Goal: Information Seeking & Learning: Learn about a topic

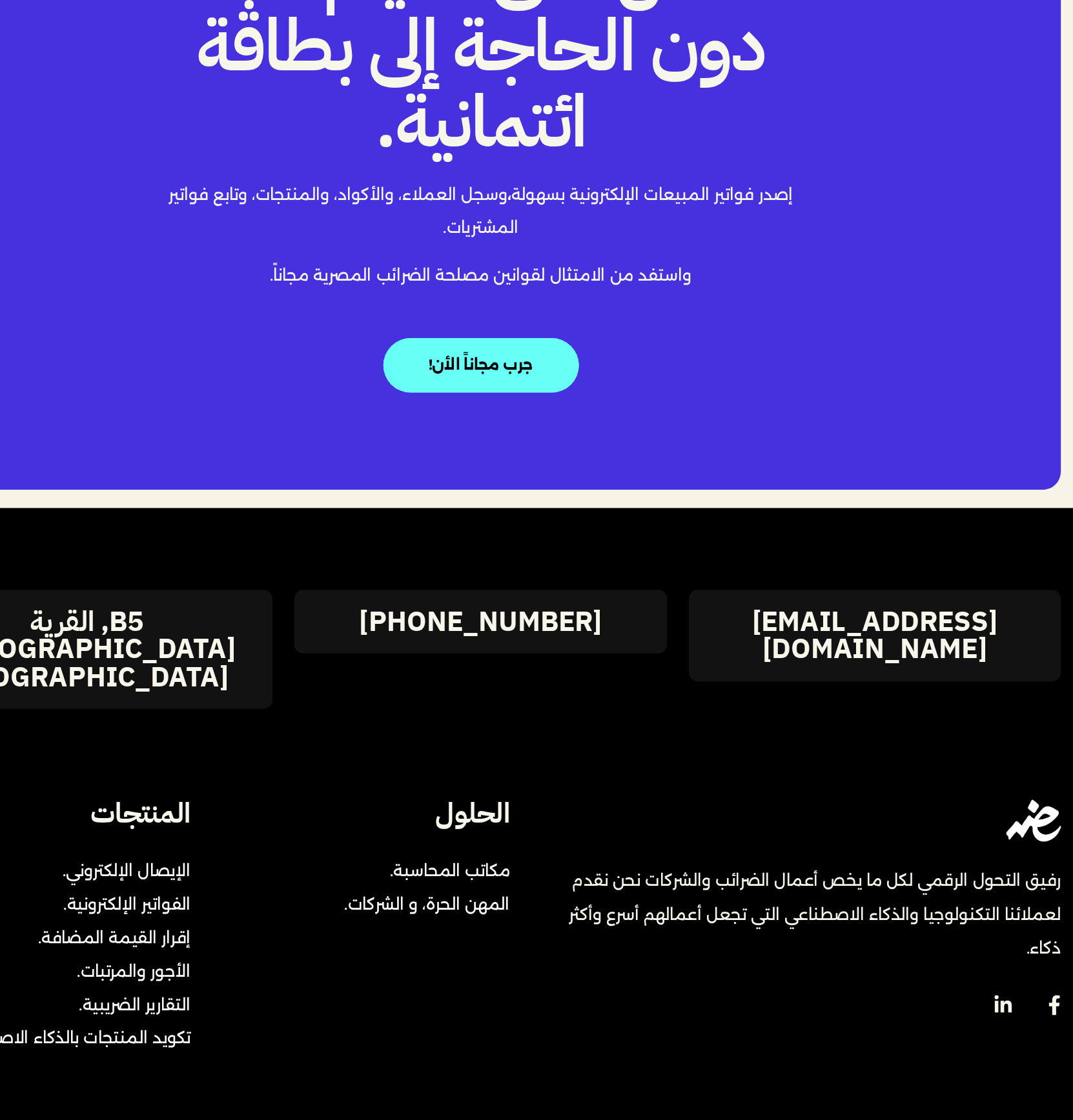
scroll to position [2258, 0]
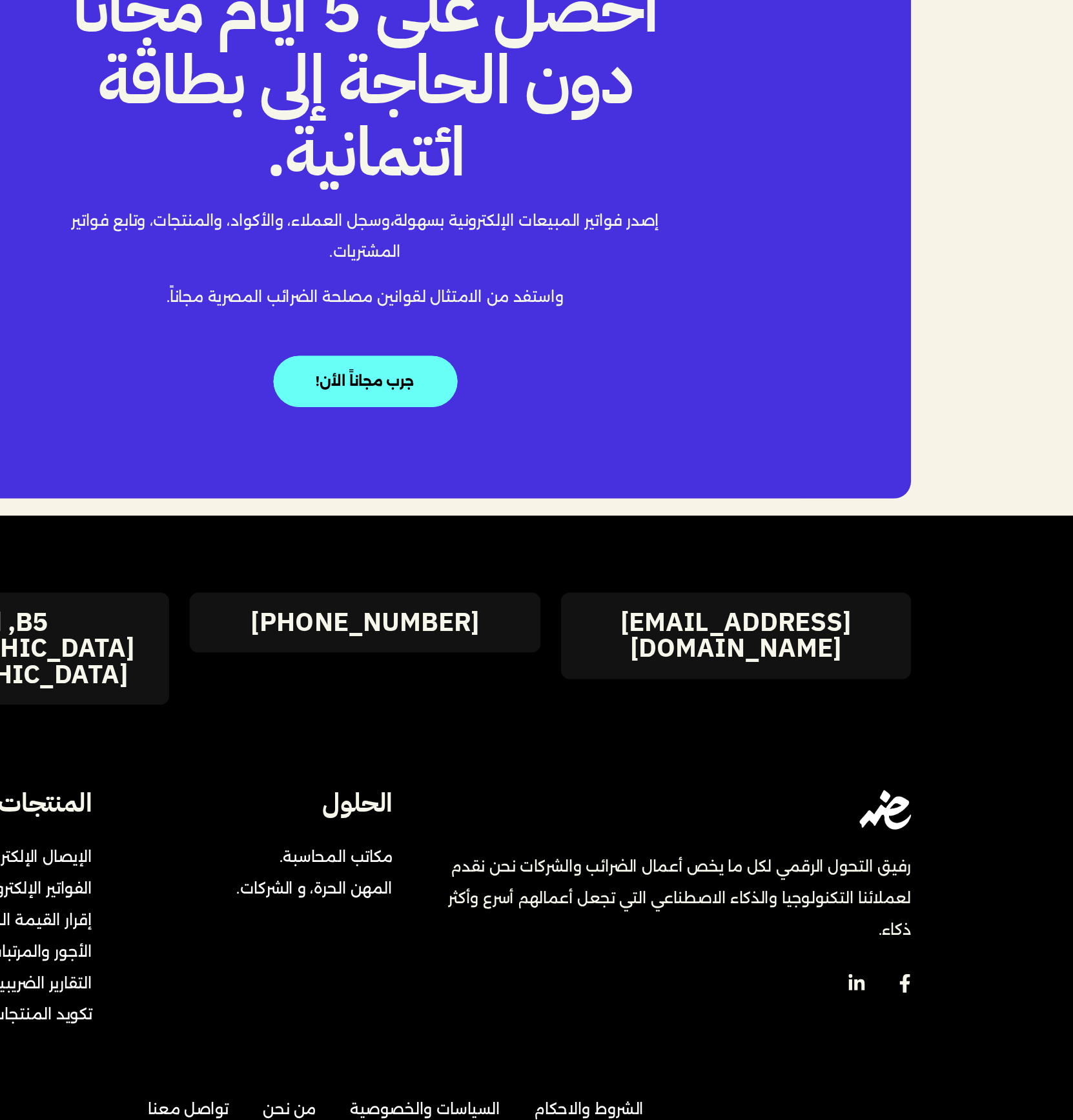
click at [489, 854] on span "مكاتب المحاسبة." at bounding box center [510, 866] width 92 height 24
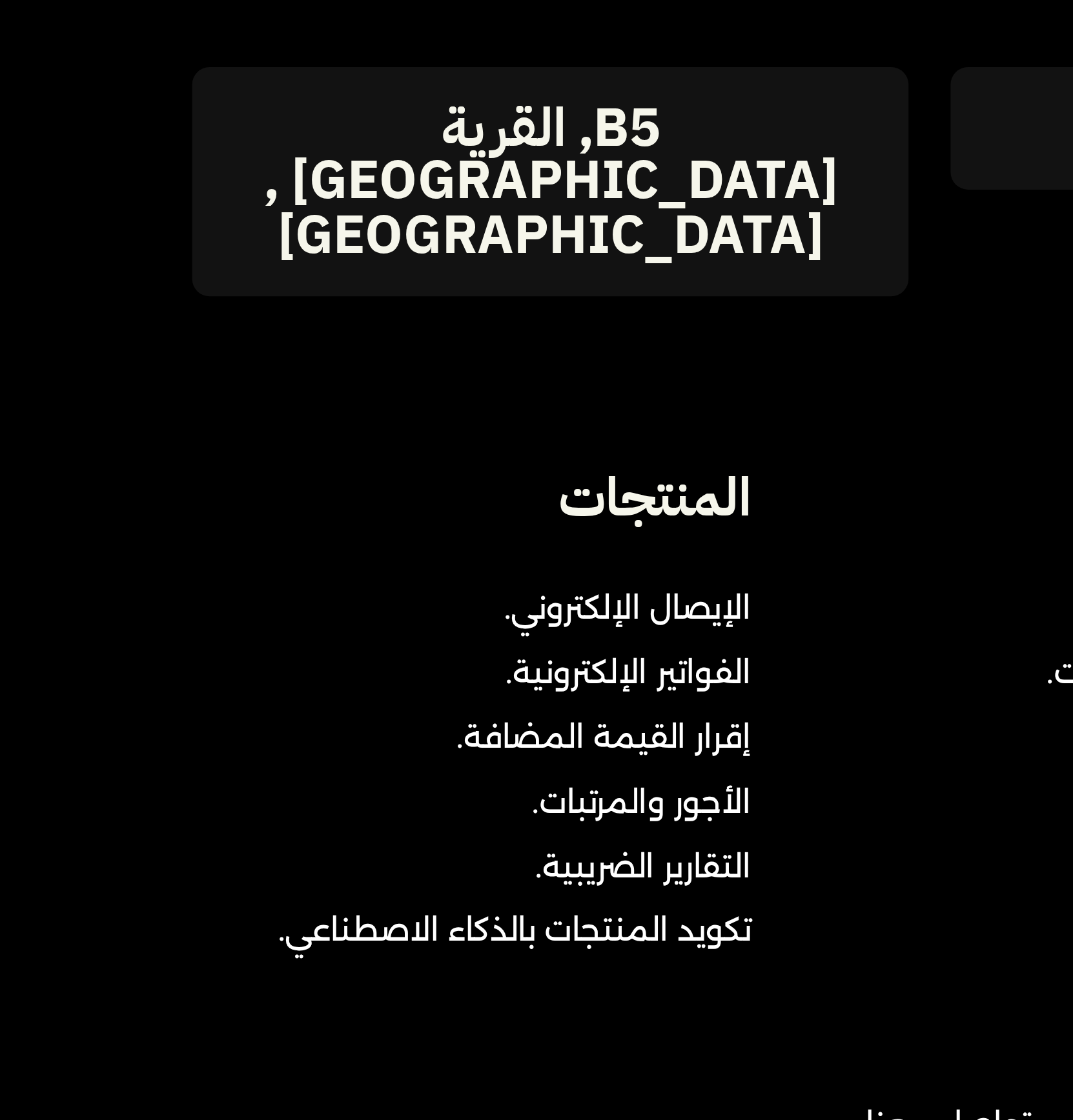
click at [301, 879] on span "الفواتير الإلكترونية." at bounding box center [286, 890] width 91 height 24
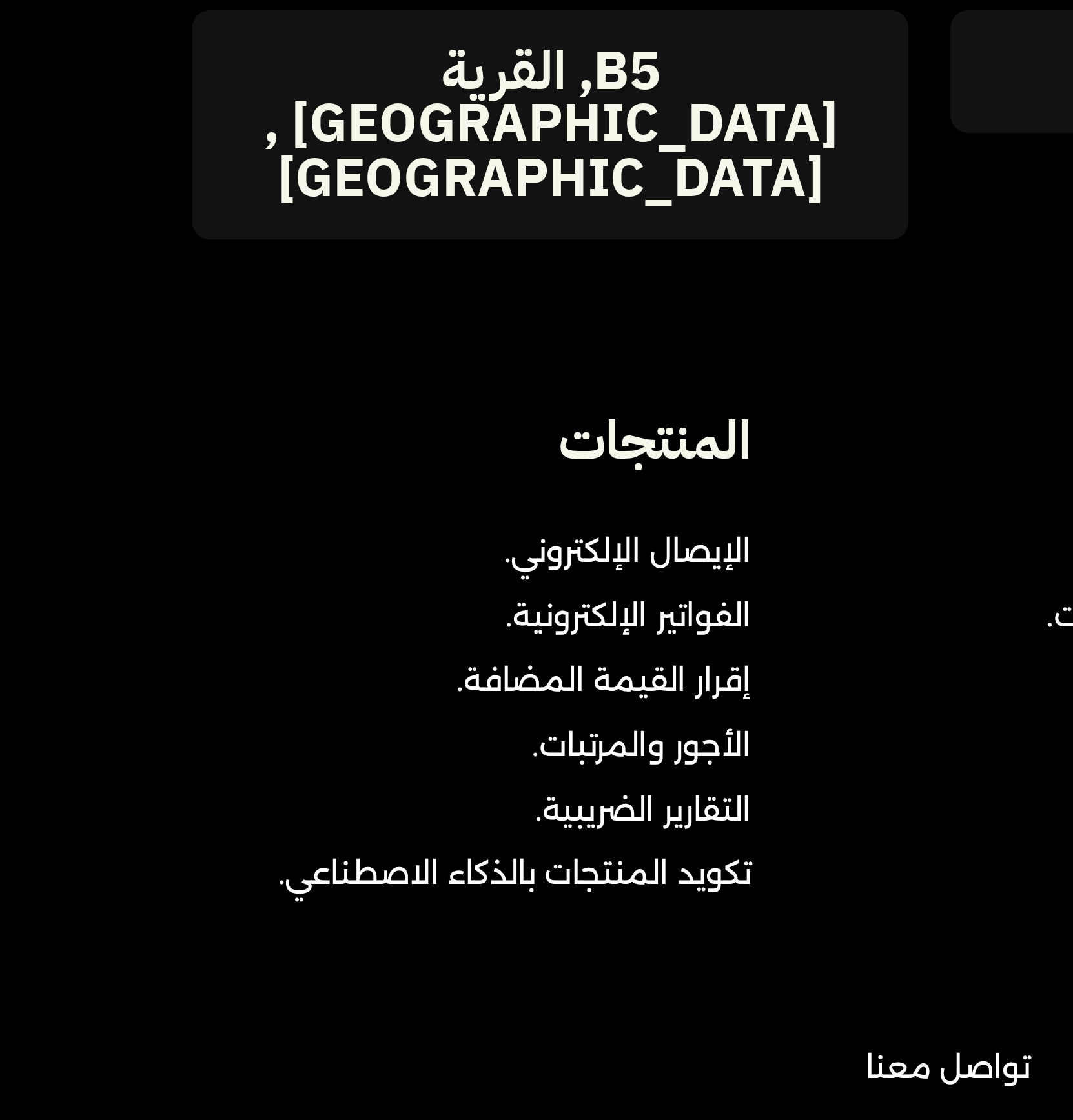
copy div "المنتجات الإيصال الإلكتروني. الفواتير الإلكترونية. إقرار القيمة المضافة. الأجور…"
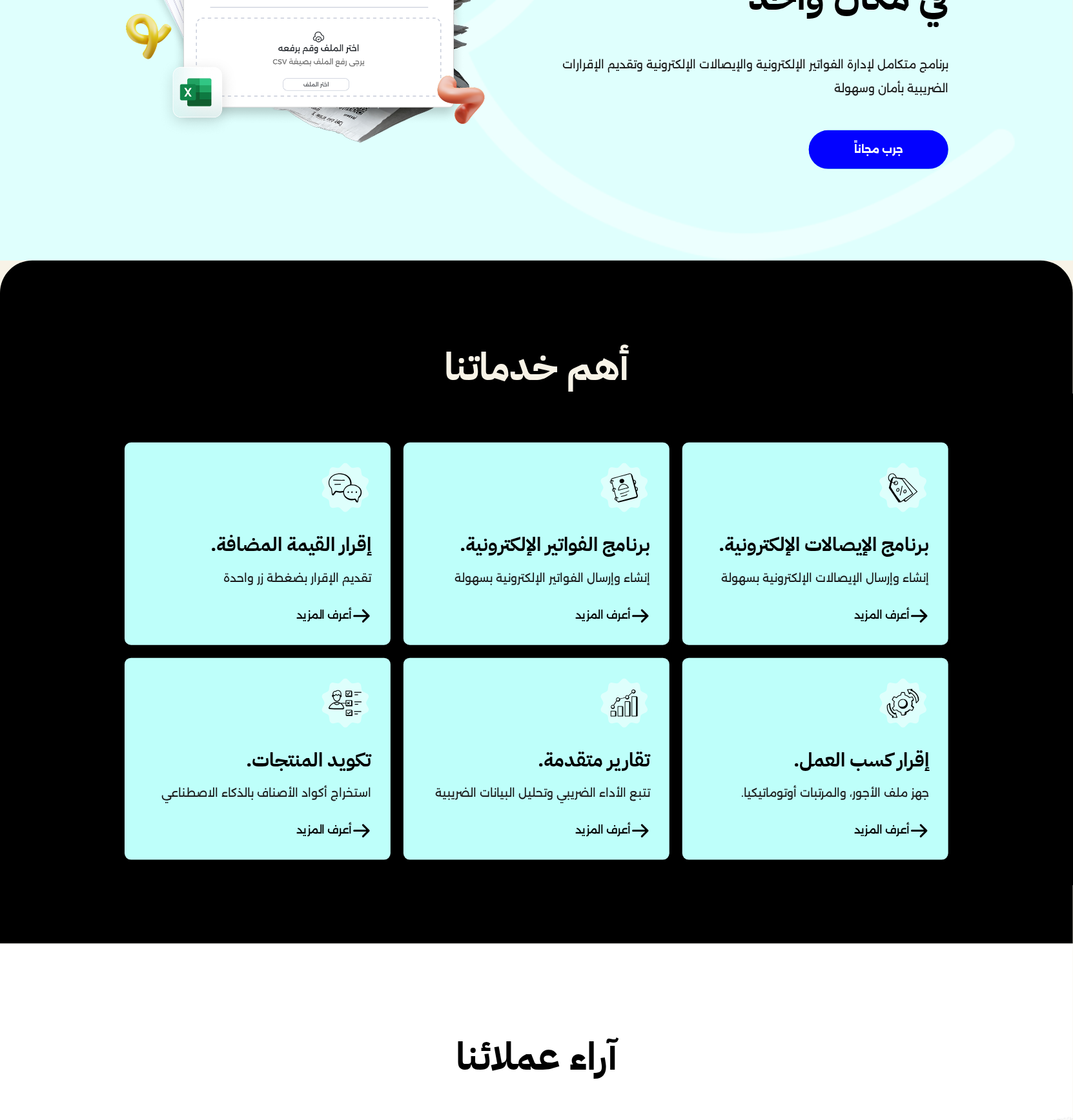
scroll to position [0, 0]
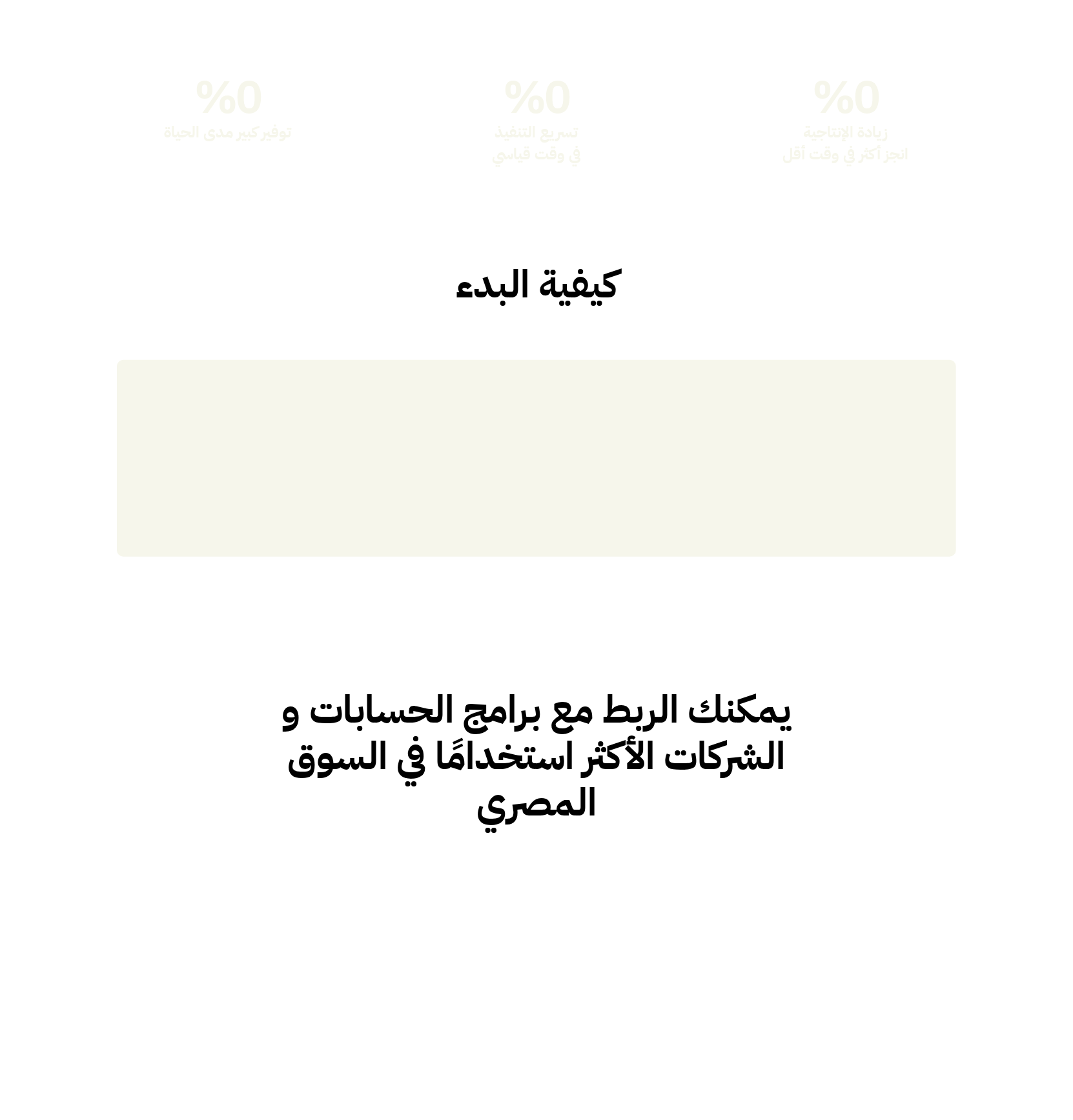
scroll to position [3505, 0]
